Goal: Task Accomplishment & Management: Manage account settings

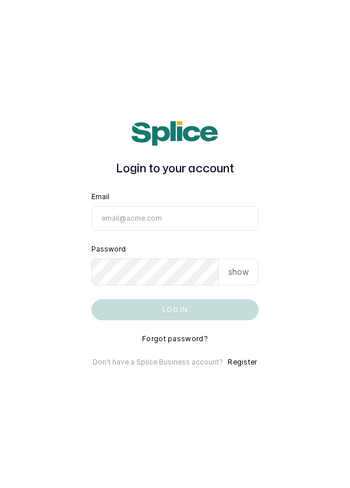
scroll to position [21, 0]
click at [197, 222] on input "Email" at bounding box center [175, 218] width 168 height 24
type input "info@dermaspaceng.com"
click at [91, 299] on button "Log in" at bounding box center [175, 309] width 168 height 21
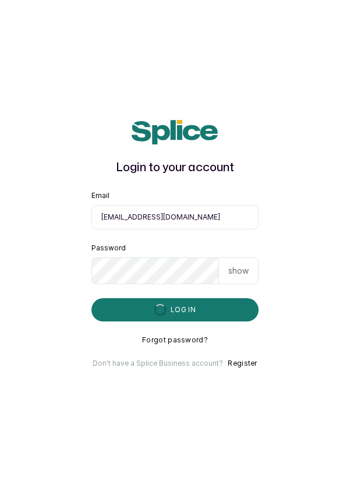
scroll to position [56, 0]
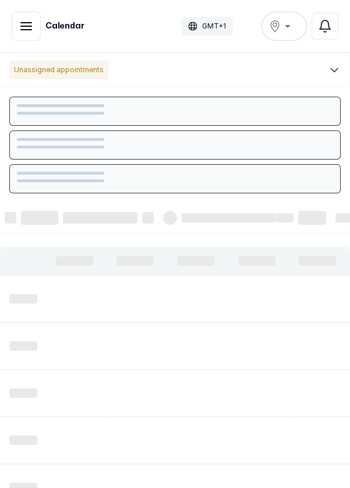
scroll to position [392, 0]
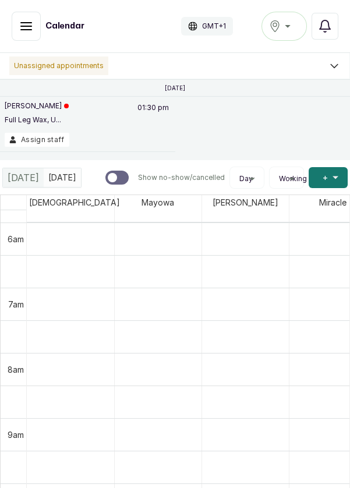
click at [26, 26] on icon "button" at bounding box center [26, 26] width 14 height 14
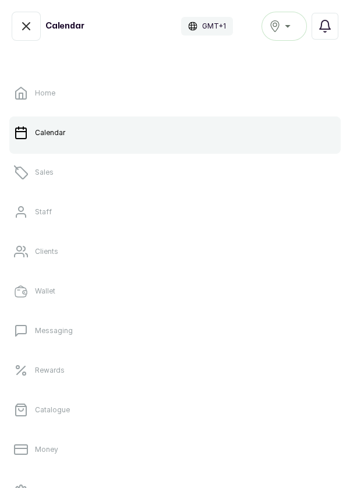
click at [47, 166] on link "Sales" at bounding box center [175, 172] width 332 height 33
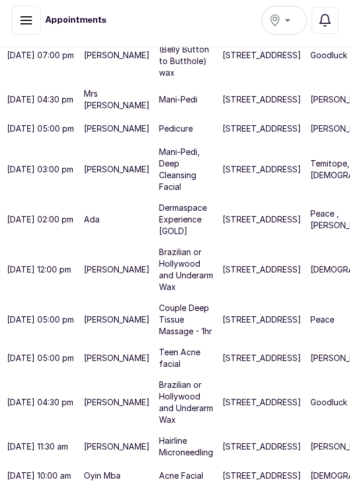
scroll to position [625, 0]
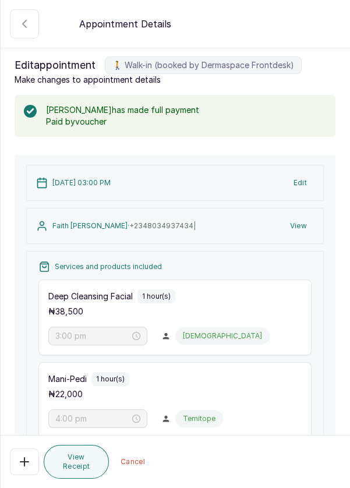
click at [24, 475] on button "🚶 Walk-in (booked by Dermaspace Frontdesk)" at bounding box center [24, 462] width 29 height 27
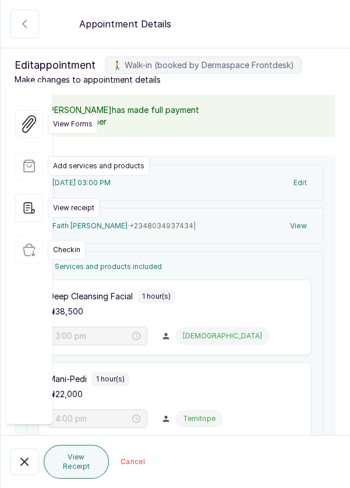
click at [22, 381] on div "View Forms Add services and products View receipt Checkin" at bounding box center [29, 253] width 47 height 342
click at [27, 366] on div "View Forms Add services and products View receipt Checkin" at bounding box center [29, 253] width 47 height 342
click at [27, 368] on div "View Forms Add services and products View receipt Checkin" at bounding box center [29, 253] width 47 height 342
click at [336, 28] on div "Appointment Details" at bounding box center [176, 24] width 350 height 48
click at [336, 34] on div "Appointment Details" at bounding box center [176, 24] width 350 height 48
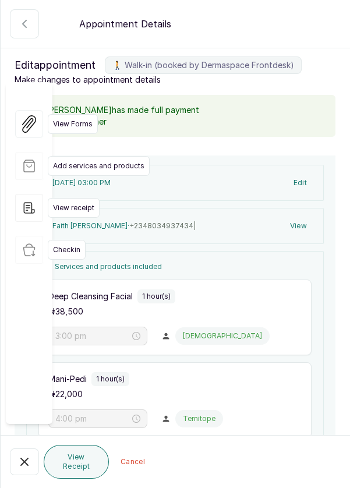
click at [20, 15] on button "🚶 Walk-in (booked by Dermaspace Frontdesk)" at bounding box center [24, 23] width 29 height 29
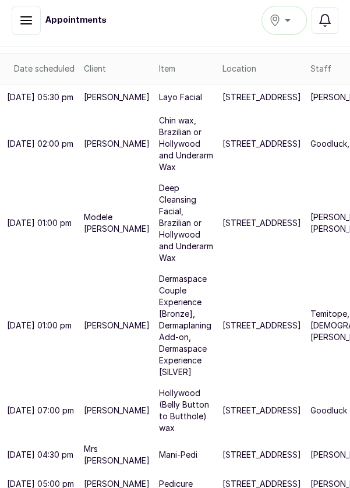
scroll to position [203, 0]
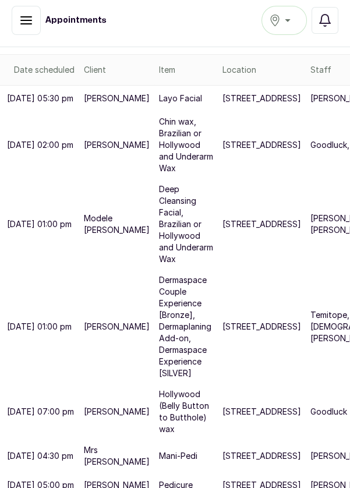
click at [30, 19] on icon "button" at bounding box center [26, 20] width 14 height 14
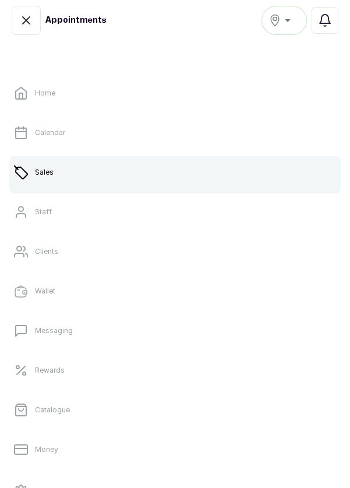
click at [176, 174] on link "Sales" at bounding box center [175, 172] width 332 height 33
click at [37, 181] on link "Sales" at bounding box center [175, 172] width 332 height 33
click at [192, 175] on link "Sales" at bounding box center [175, 172] width 332 height 33
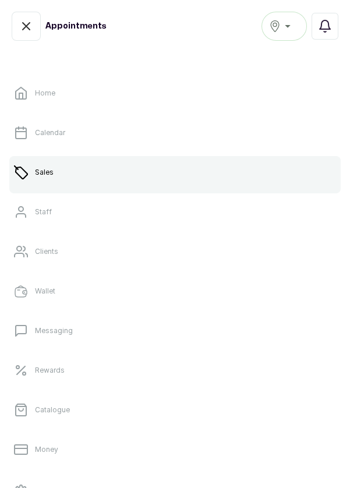
click at [186, 174] on link "Sales" at bounding box center [175, 172] width 332 height 33
click at [181, 172] on link "Sales" at bounding box center [175, 172] width 332 height 33
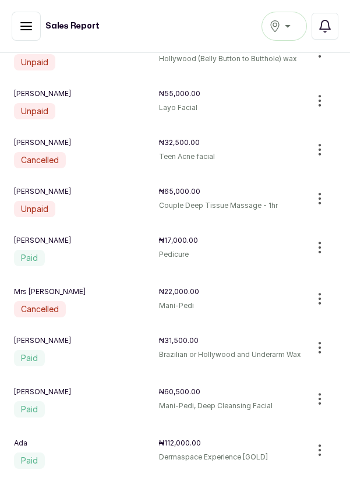
scroll to position [236, 0]
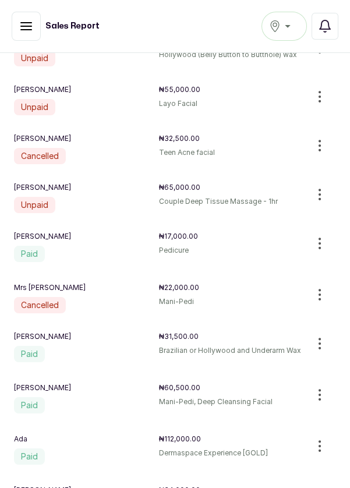
click at [324, 395] on icon "button" at bounding box center [320, 395] width 14 height 14
click at [276, 478] on span "Void sale" at bounding box center [271, 474] width 112 height 14
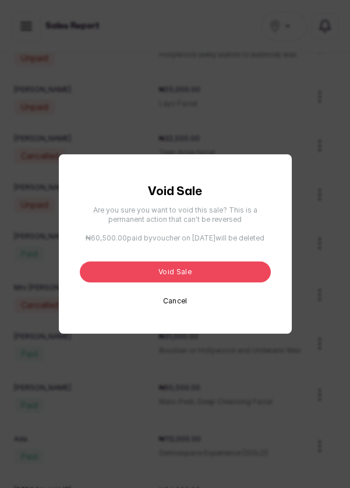
click at [244, 283] on button "Void sale" at bounding box center [175, 272] width 191 height 21
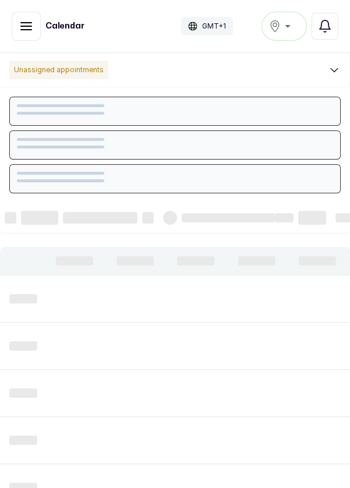
scroll to position [392, 0]
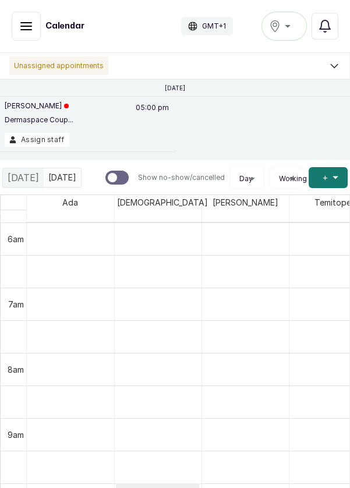
click at [21, 30] on icon "button" at bounding box center [26, 26] width 14 height 14
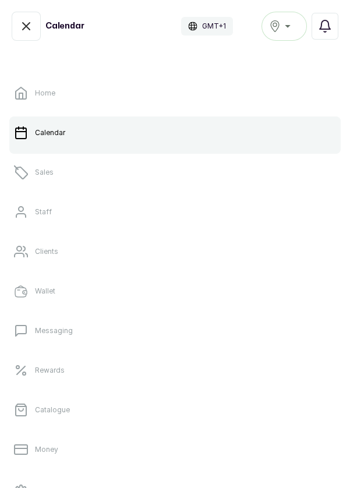
click at [48, 170] on p "Sales" at bounding box center [44, 172] width 19 height 9
